Goal: Find specific page/section: Find specific page/section

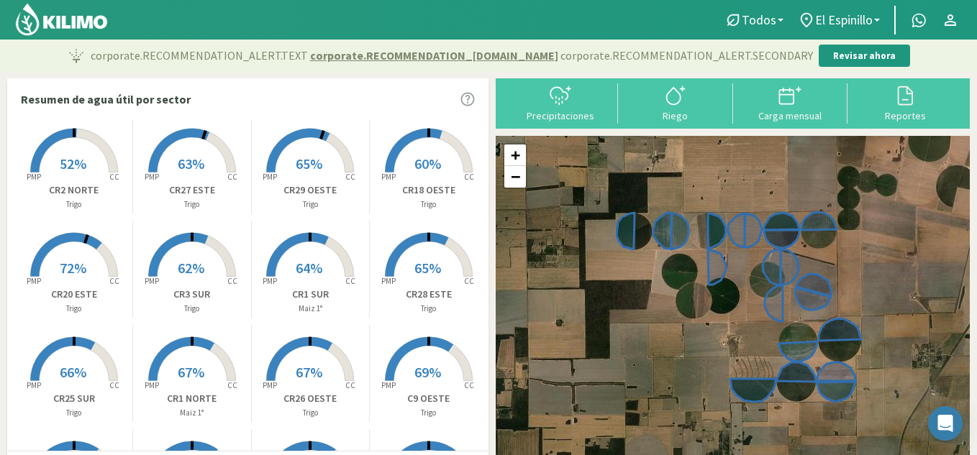
scroll to position [24, 0]
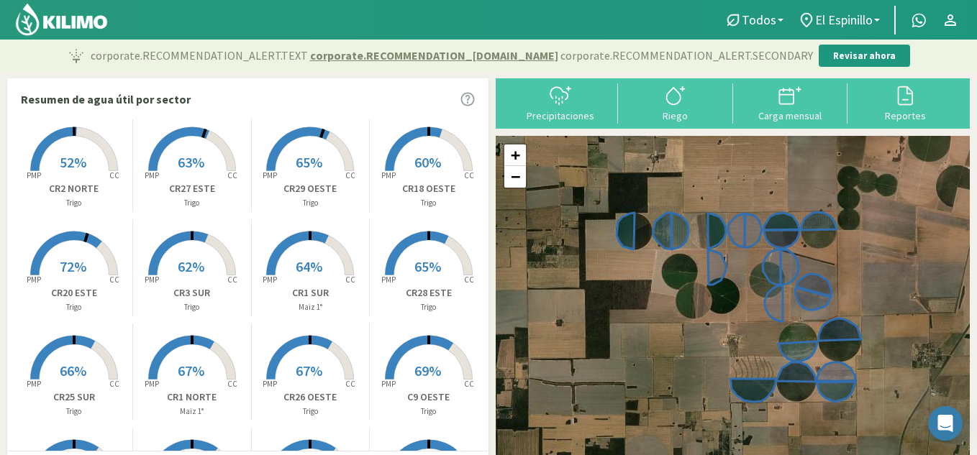
click at [182, 165] on span "63%" at bounding box center [191, 162] width 27 height 18
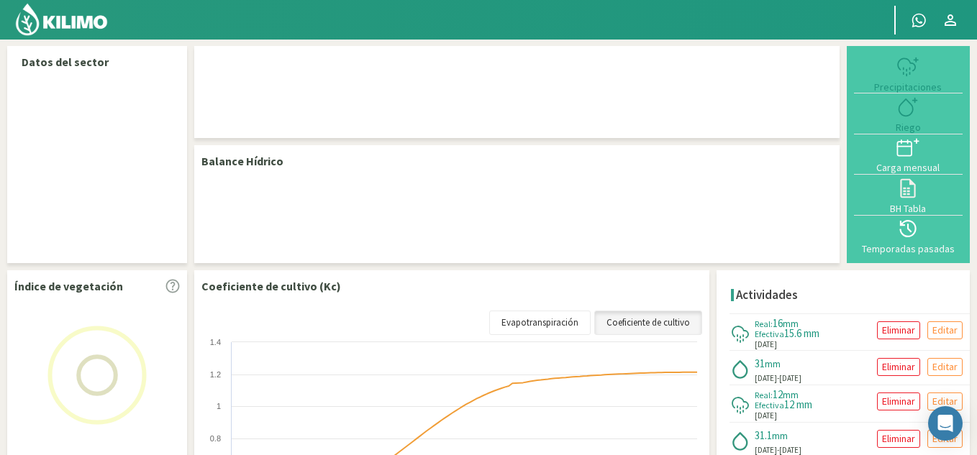
select select "11: Object"
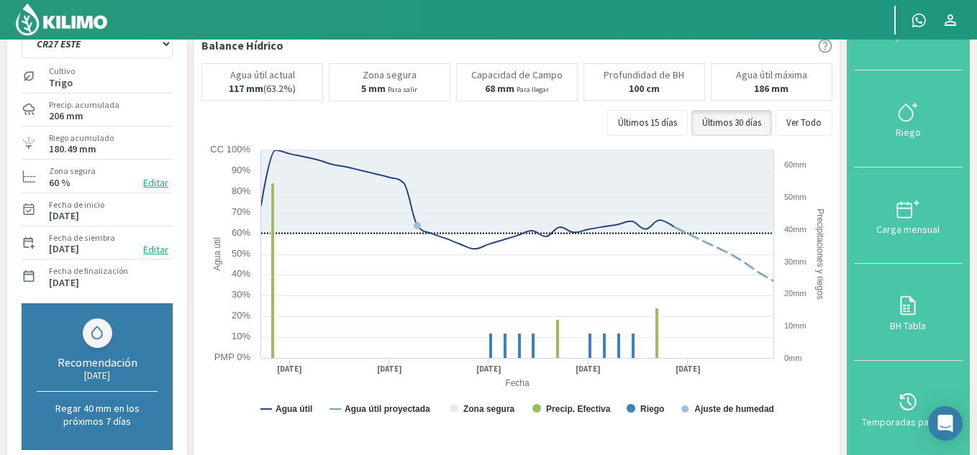
scroll to position [76, 0]
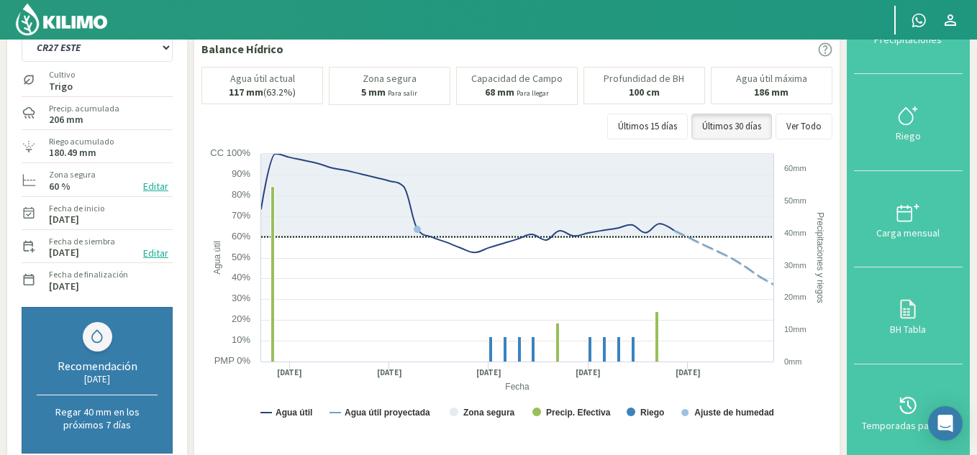
click at [138, 19] on div at bounding box center [438, 20] width 876 height 40
click at [147, 19] on div at bounding box center [438, 20] width 876 height 40
click at [154, 11] on div at bounding box center [438, 20] width 876 height 40
